Goal: Information Seeking & Learning: Learn about a topic

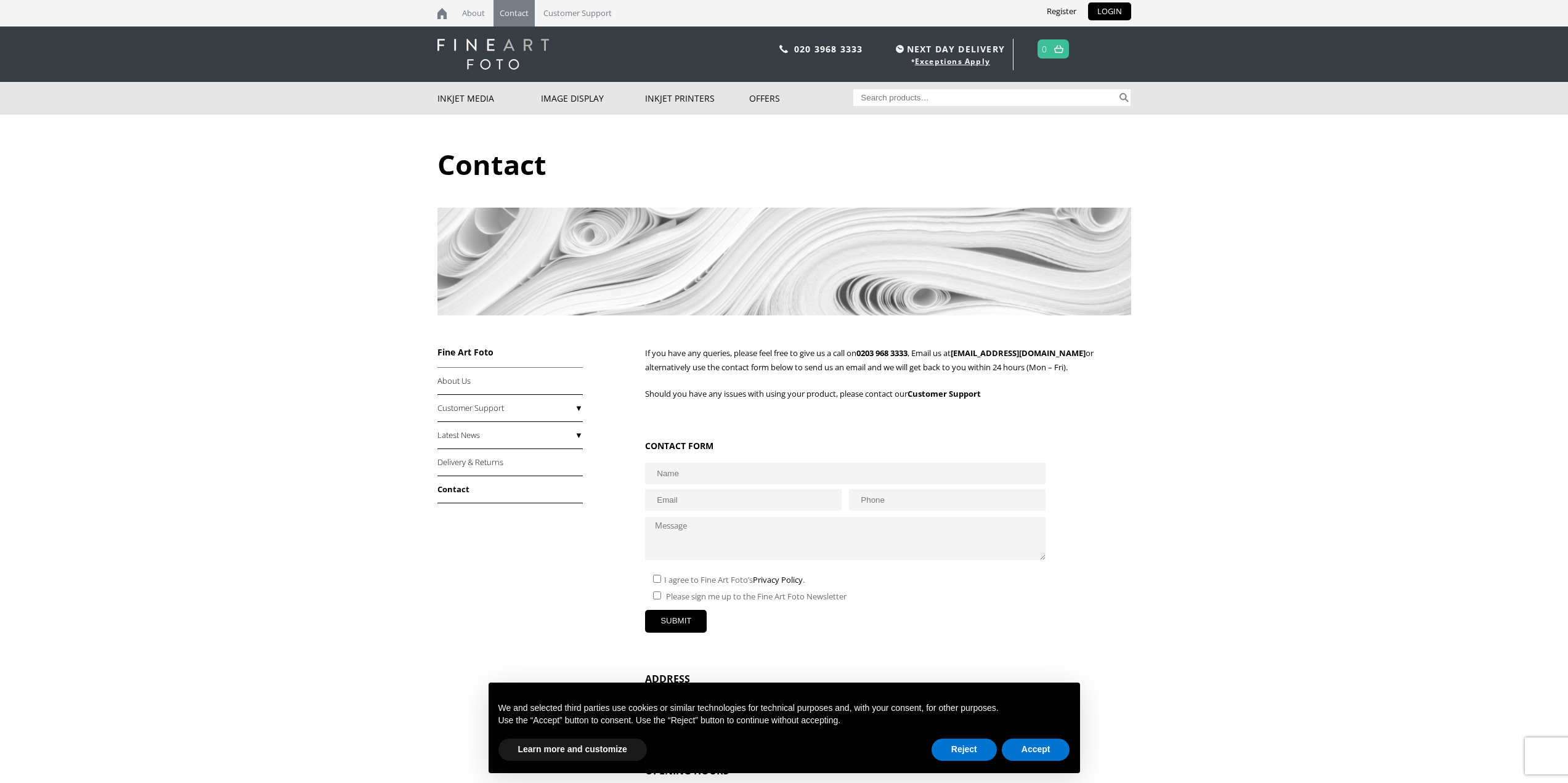
click at [458, 48] on img at bounding box center [493, 54] width 112 height 31
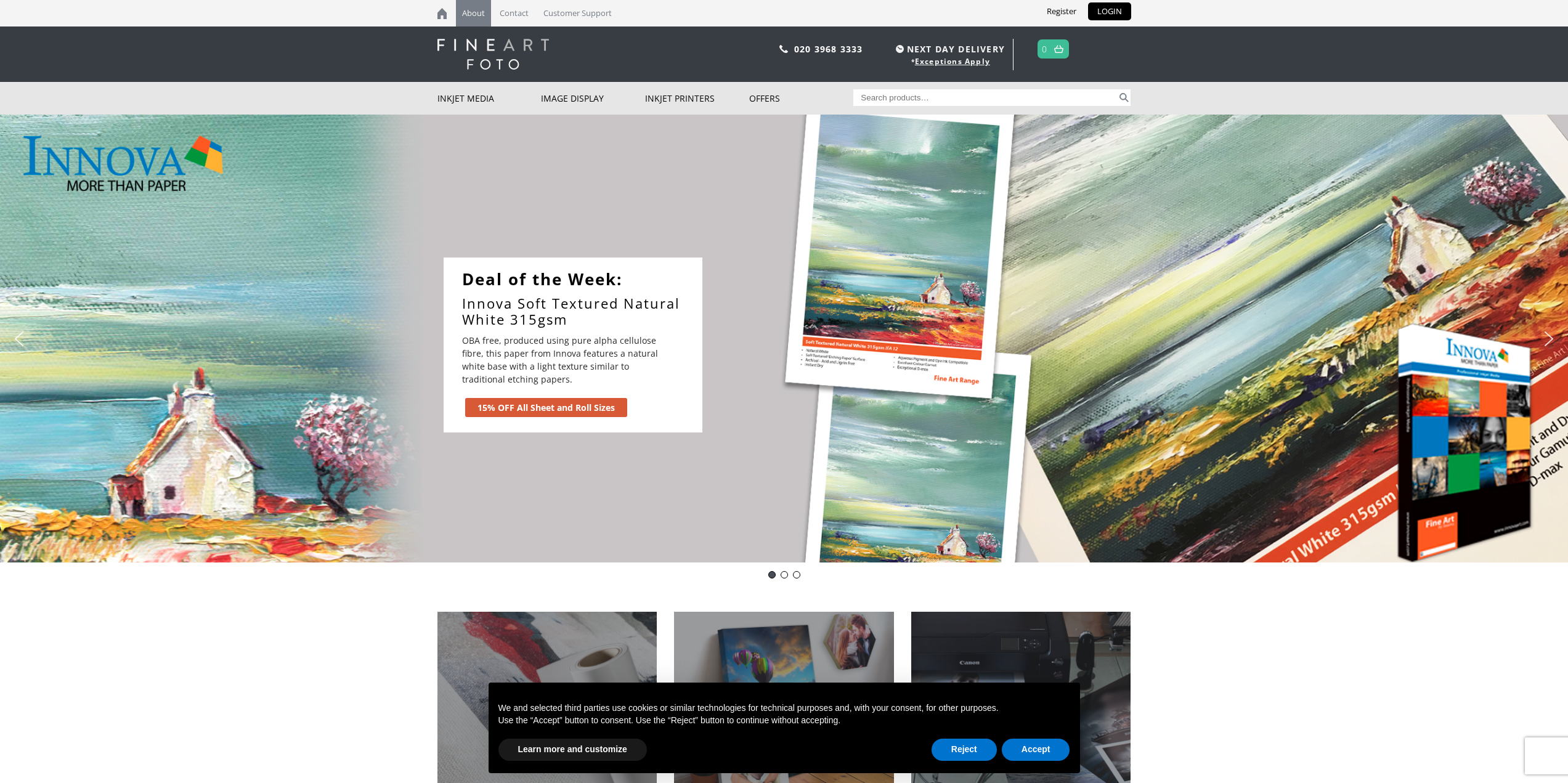
click at [478, 10] on link "About" at bounding box center [473, 13] width 35 height 26
